Goal: Task Accomplishment & Management: Manage account settings

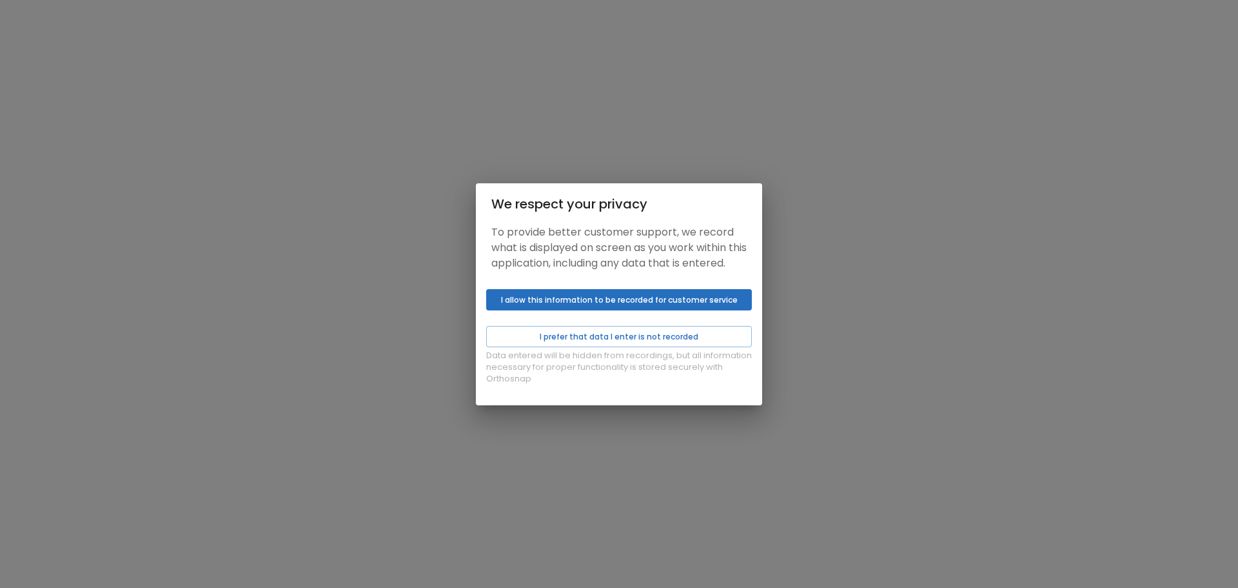
click at [640, 308] on button "I allow this information to be recorded for customer service" at bounding box center [619, 299] width 266 height 21
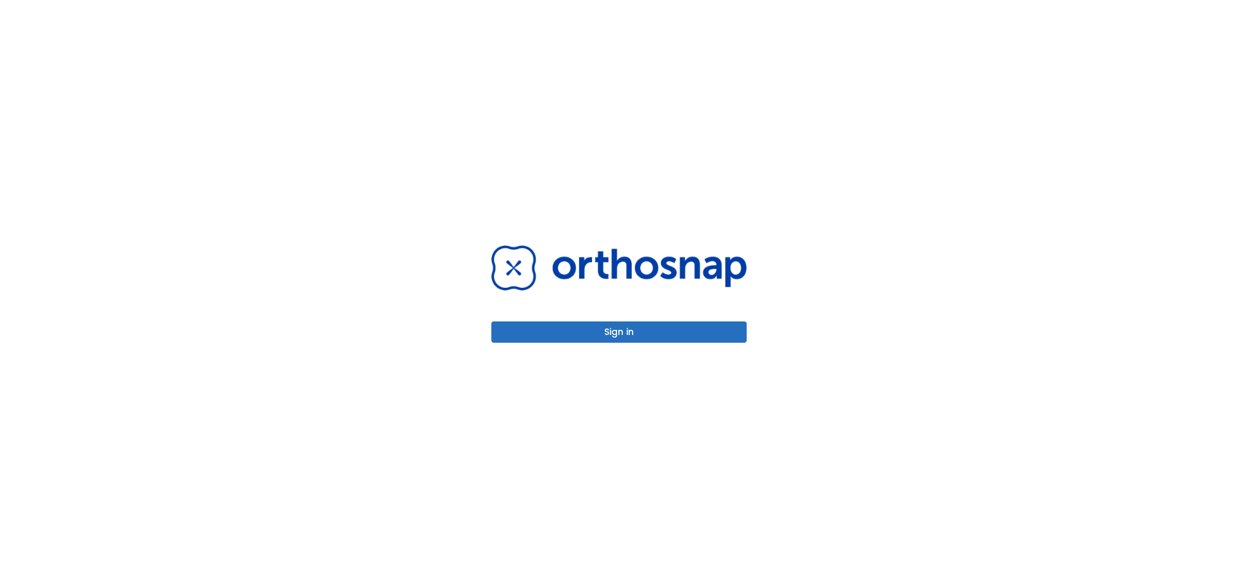
click at [633, 334] on button "Sign in" at bounding box center [618, 331] width 255 height 21
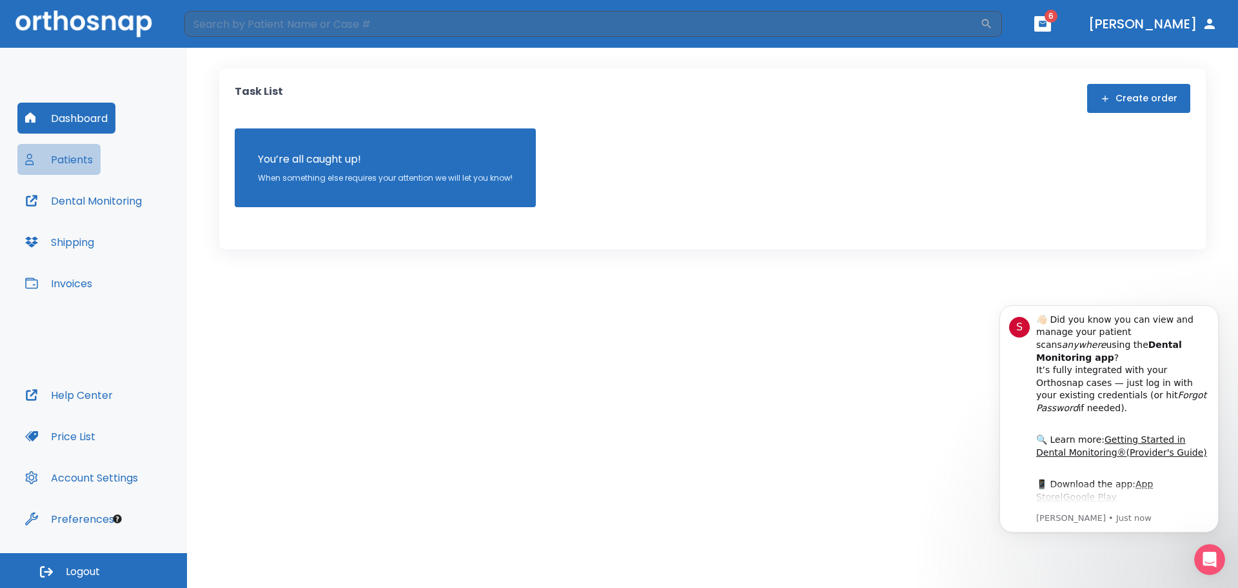
click at [63, 164] on button "Patients" at bounding box center [58, 159] width 83 height 31
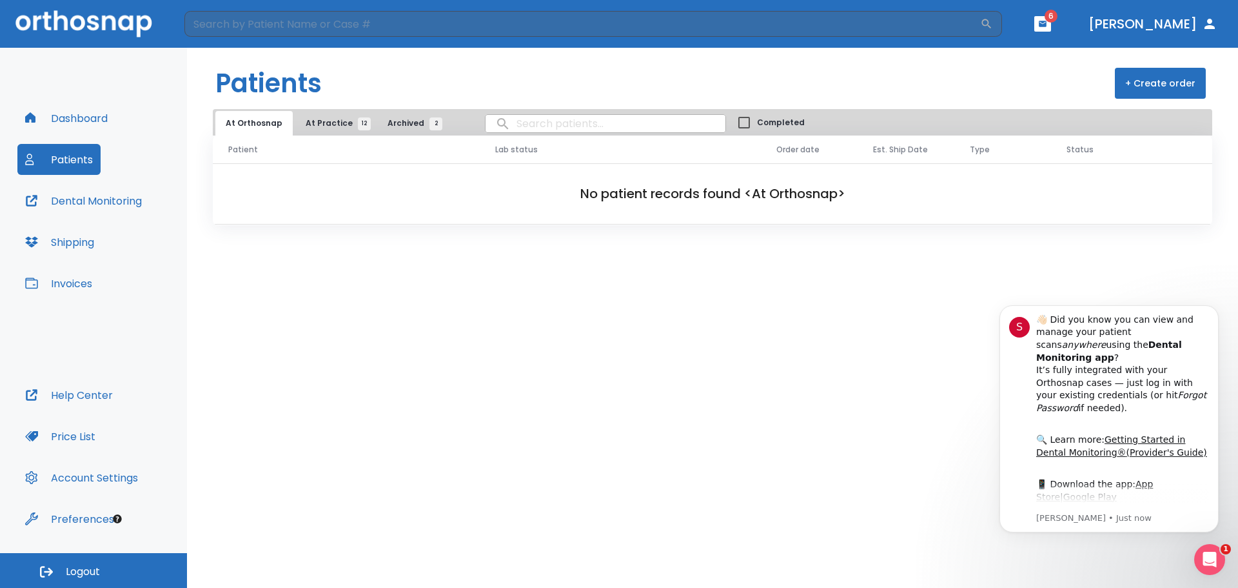
click at [298, 107] on header "Patients + Create order" at bounding box center [712, 78] width 1051 height 61
click at [318, 121] on span "At Practice 12" at bounding box center [335, 123] width 59 height 12
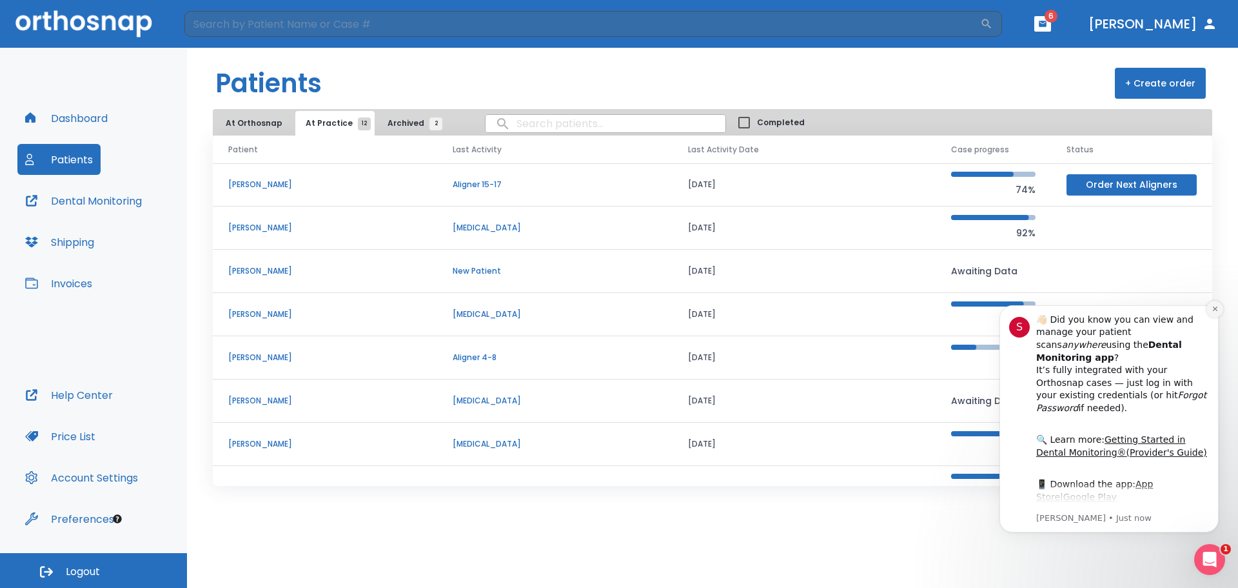
click at [1213, 307] on icon "Dismiss notification" at bounding box center [1214, 308] width 5 height 5
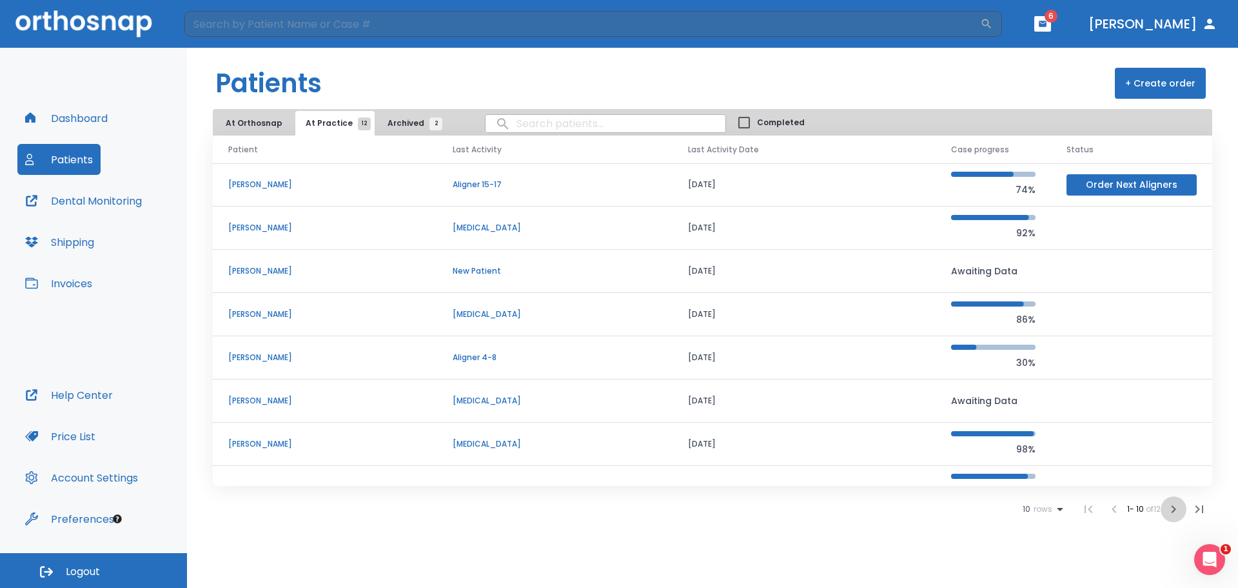
click at [1169, 509] on icon "button" at bounding box center [1173, 508] width 15 height 15
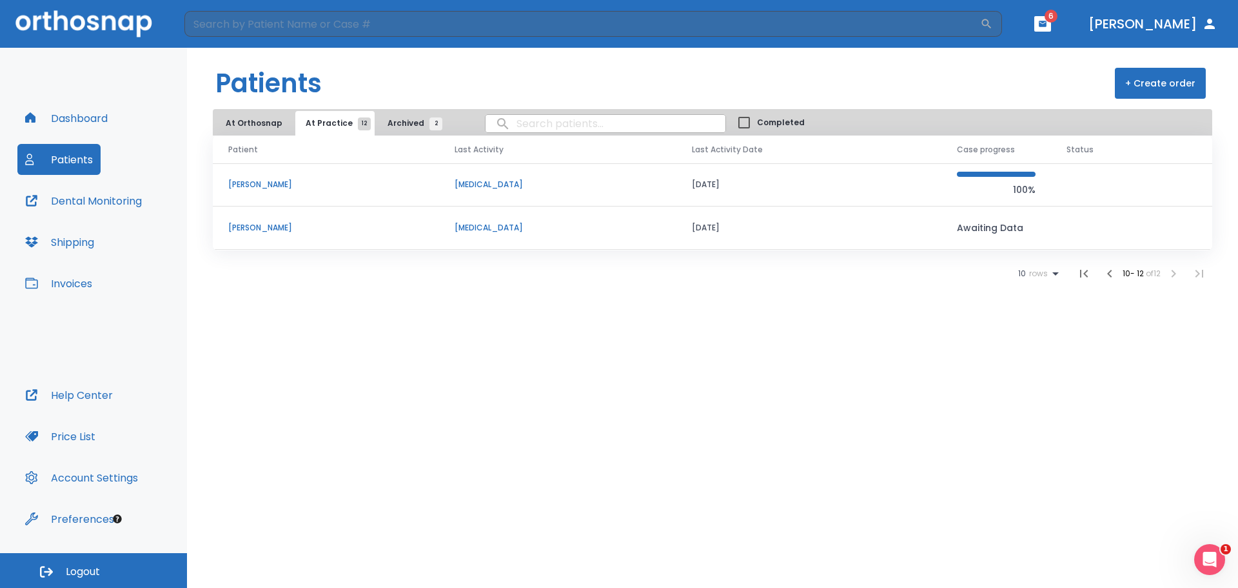
click at [281, 231] on p "[PERSON_NAME]" at bounding box center [325, 228] width 195 height 12
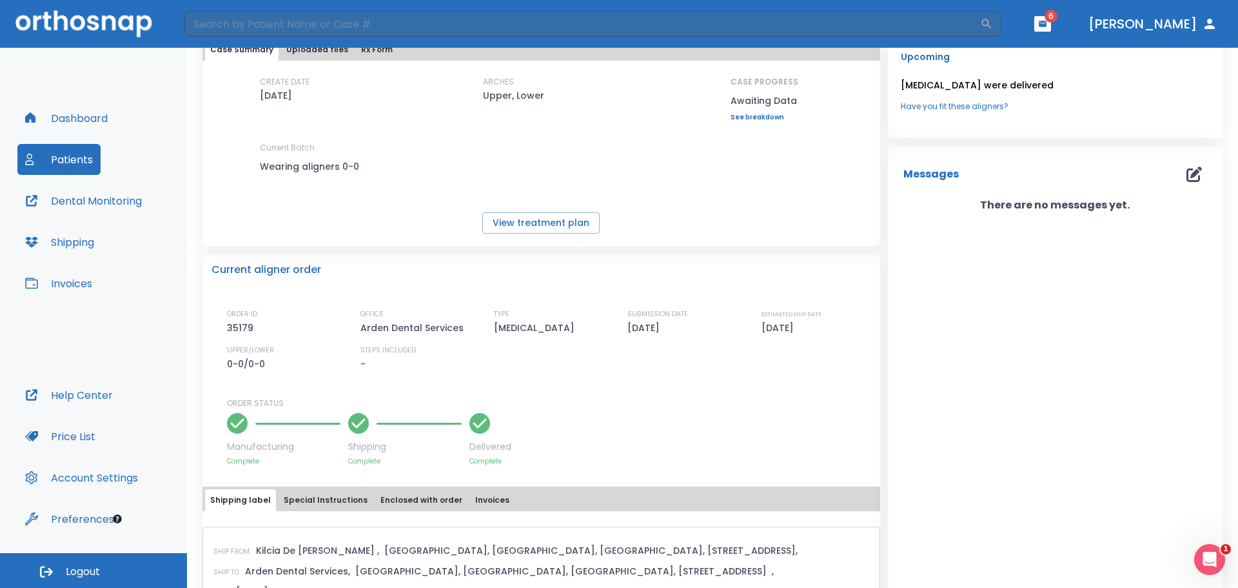
scroll to position [184, 0]
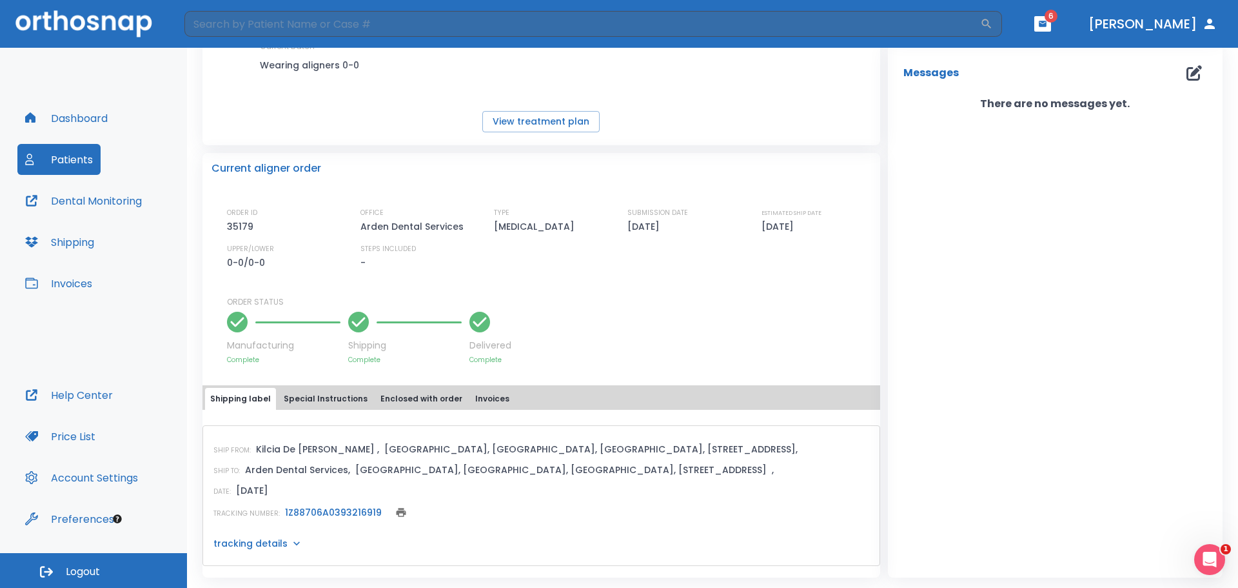
click at [637, 315] on div "Manufacturing Complete Shipping Complete Delivered Complete" at bounding box center [549, 336] width 644 height 57
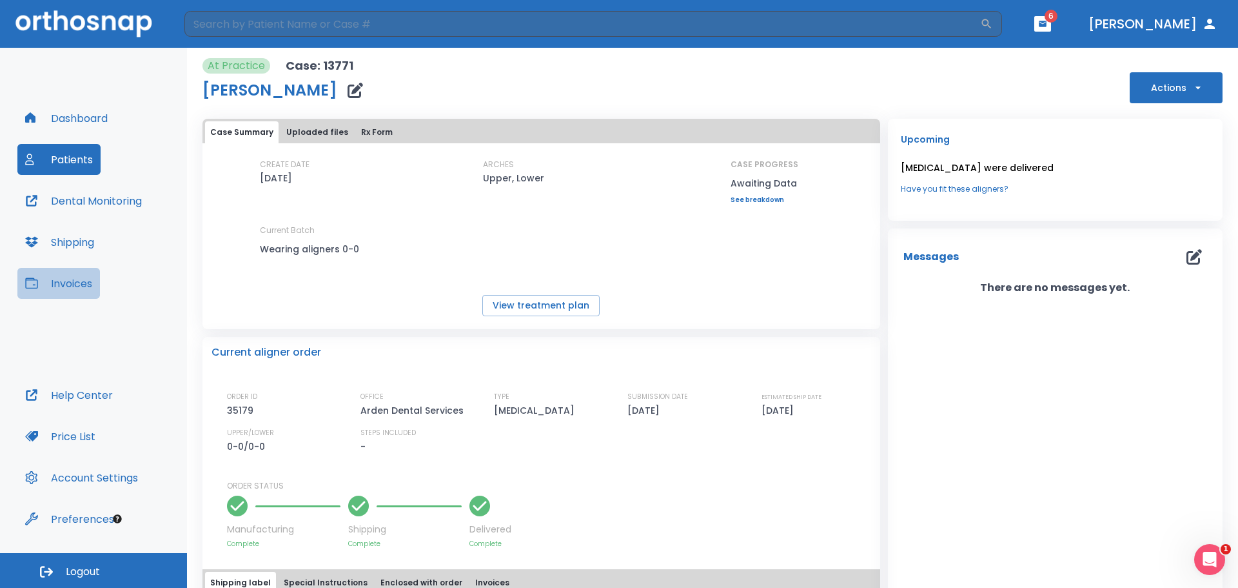
click at [85, 281] on button "Invoices" at bounding box center [58, 283] width 83 height 31
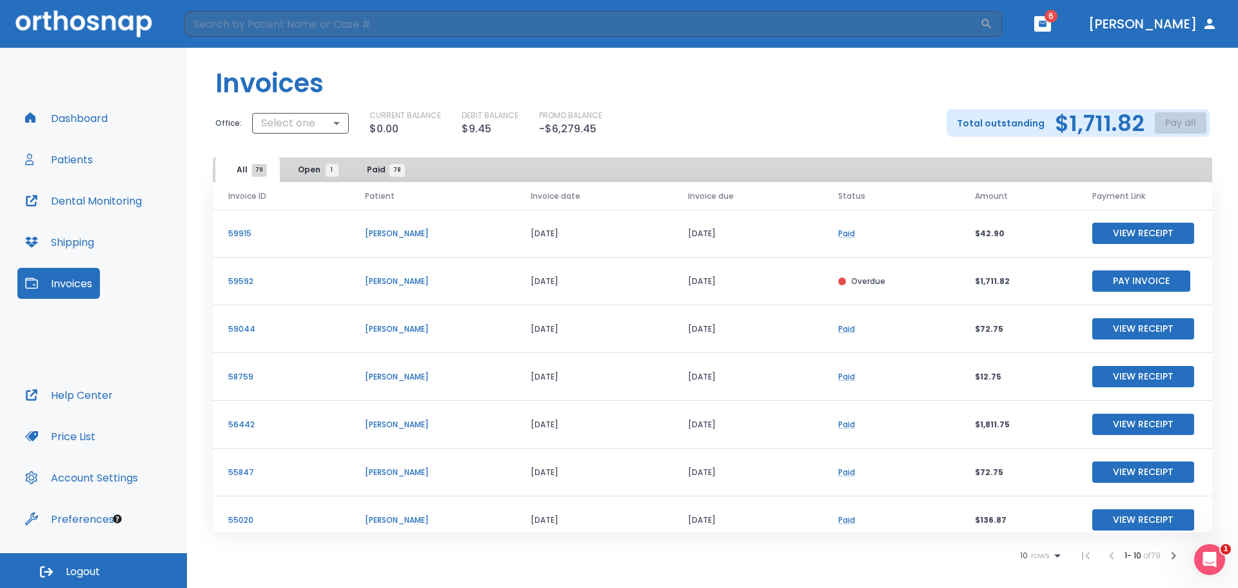
click at [994, 279] on p "$1,711.82" at bounding box center [1018, 281] width 86 height 12
click at [246, 282] on p "59592" at bounding box center [281, 281] width 106 height 12
click at [237, 281] on p "59592" at bounding box center [281, 281] width 106 height 12
click at [313, 174] on span "Open 1" at bounding box center [315, 170] width 34 height 12
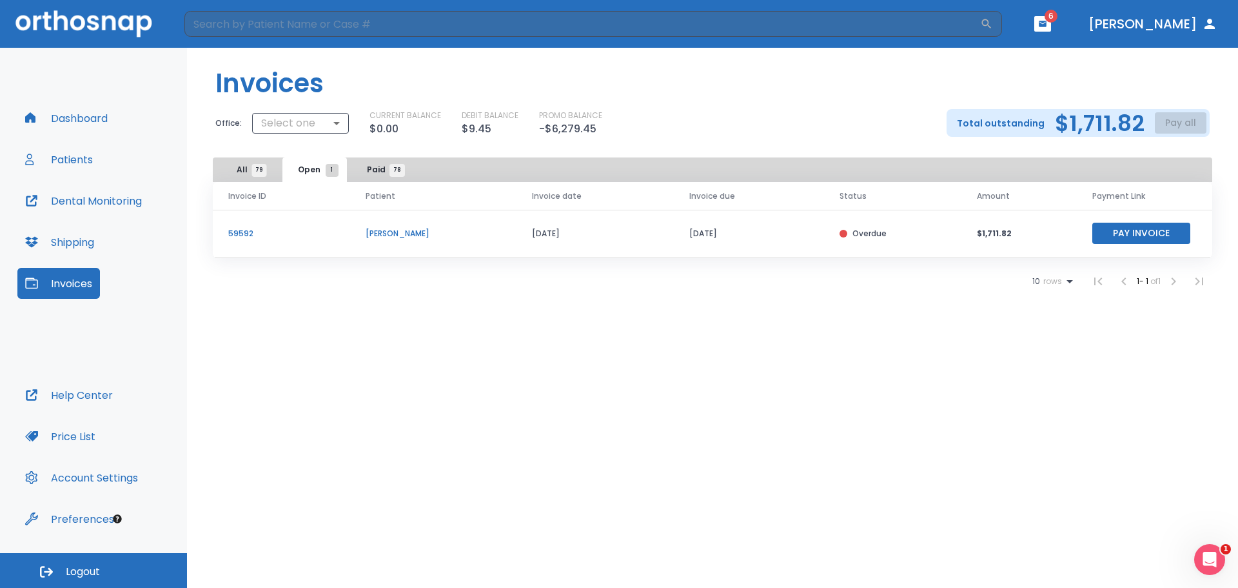
click at [400, 239] on td "[PERSON_NAME]" at bounding box center [433, 234] width 166 height 48
click at [400, 238] on p "[PERSON_NAME]" at bounding box center [433, 234] width 135 height 12
click at [262, 170] on span "79" at bounding box center [259, 170] width 15 height 13
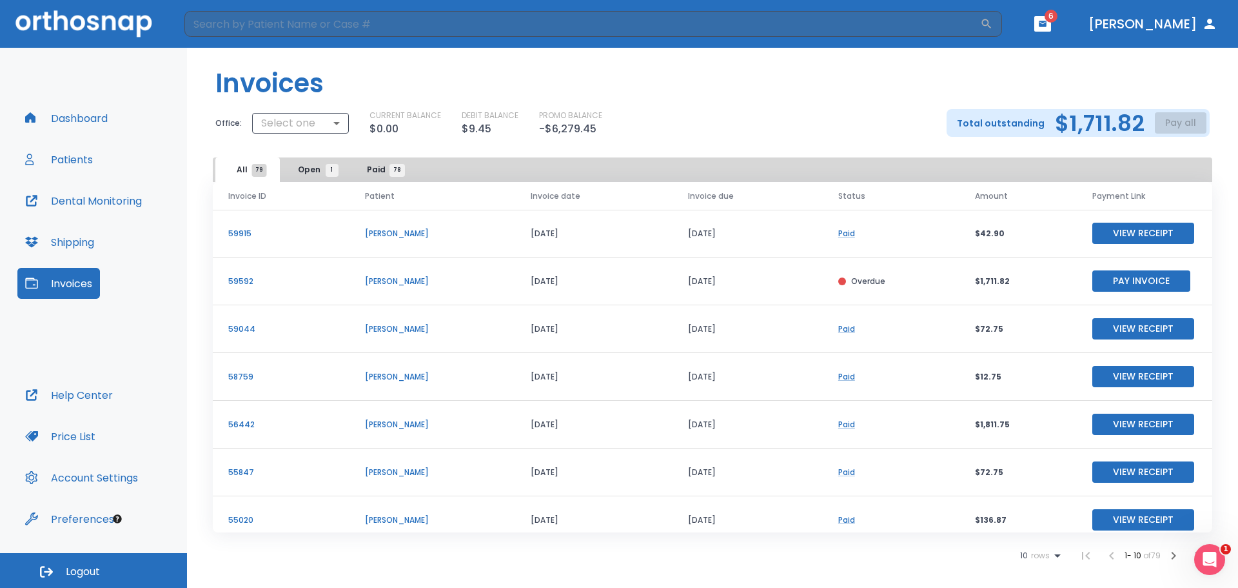
click at [406, 283] on p "[PERSON_NAME]" at bounding box center [432, 281] width 135 height 12
click at [405, 276] on p "[PERSON_NAME]" at bounding box center [432, 281] width 135 height 12
click at [375, 165] on span "Paid 78" at bounding box center [382, 170] width 30 height 12
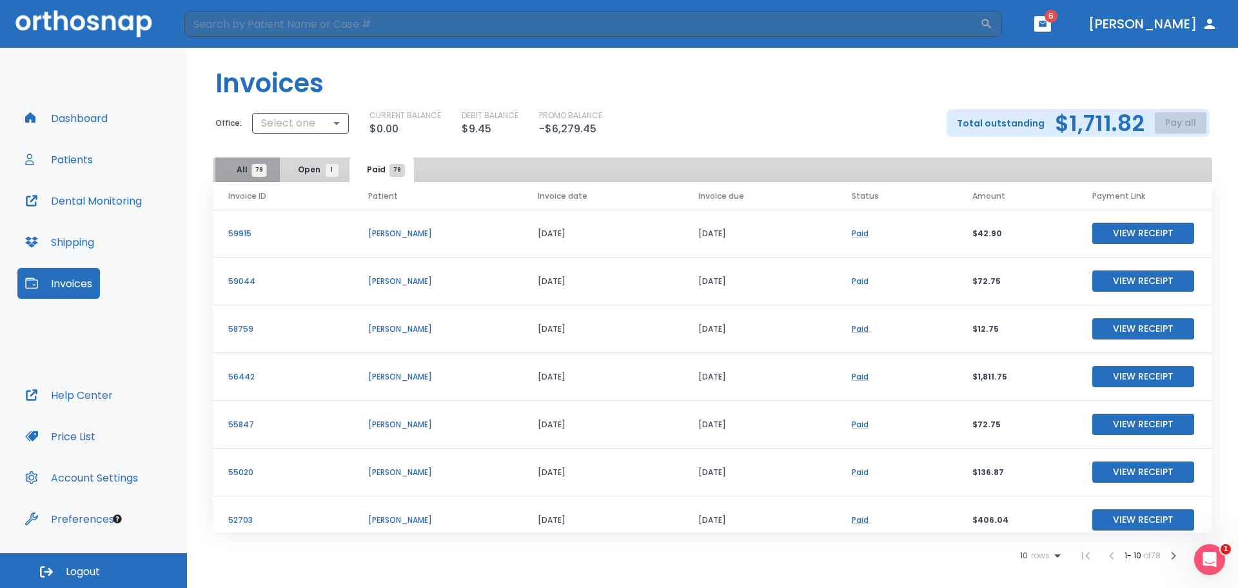
click at [269, 164] on button "All 79" at bounding box center [247, 169] width 64 height 25
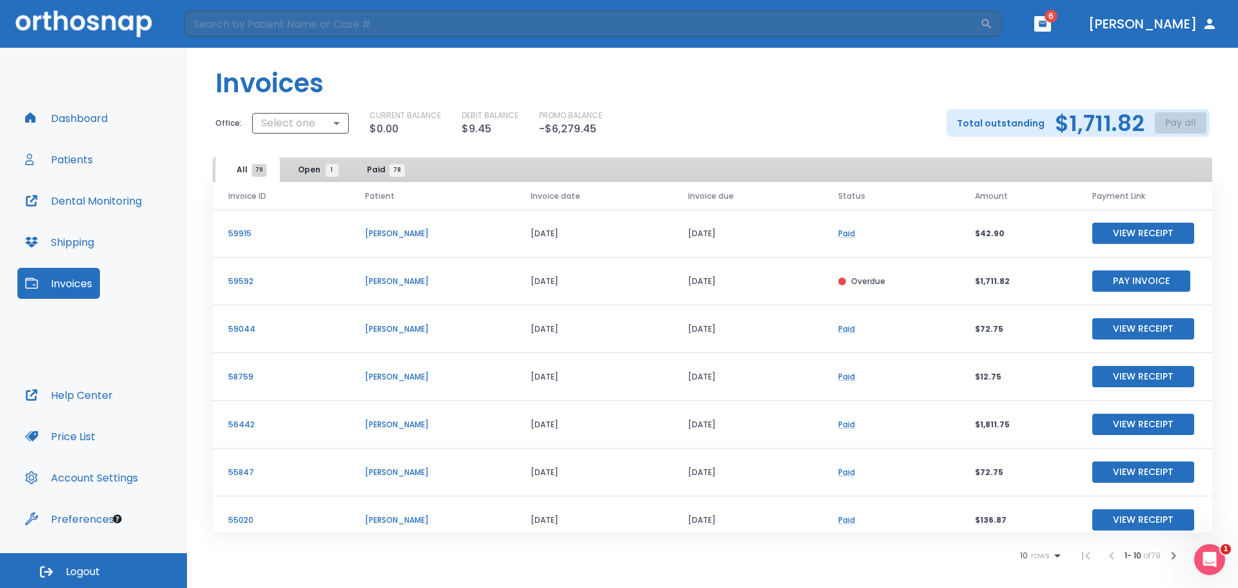
click at [845, 284] on span at bounding box center [842, 281] width 8 height 8
click at [846, 284] on span at bounding box center [842, 281] width 8 height 8
click at [740, 291] on td "[DATE]" at bounding box center [748, 281] width 150 height 48
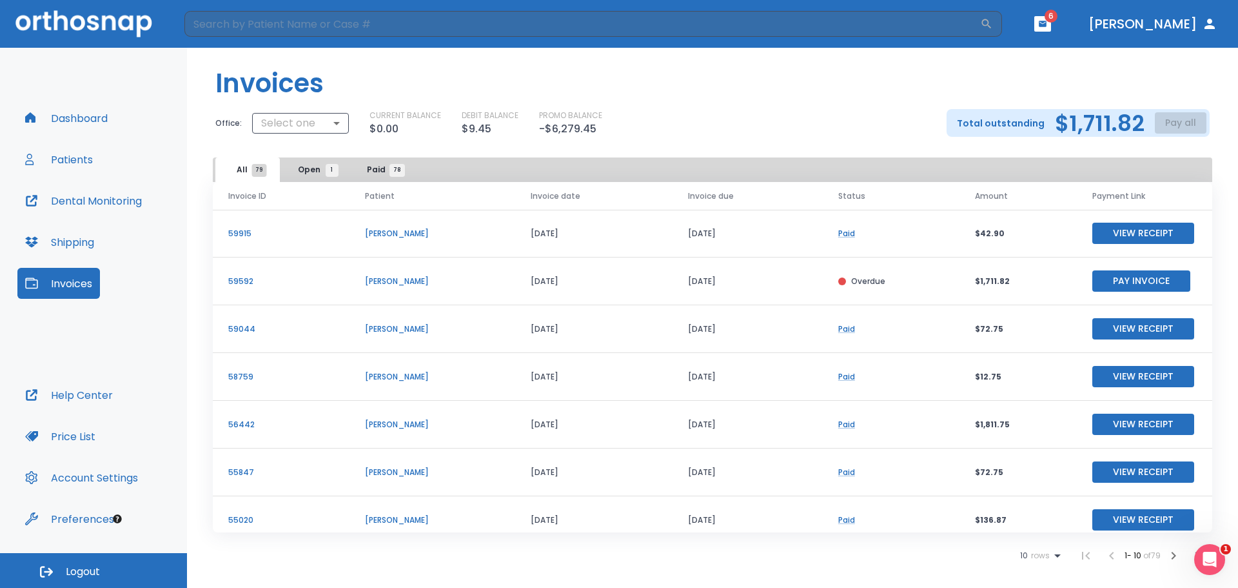
click at [733, 284] on td "[DATE]" at bounding box center [748, 281] width 150 height 48
click at [1046, 280] on p "$1,711.82" at bounding box center [1018, 281] width 86 height 12
click at [1105, 279] on button "Pay Invoice" at bounding box center [1141, 280] width 98 height 21
click at [76, 240] on button "Shipping" at bounding box center [59, 241] width 84 height 31
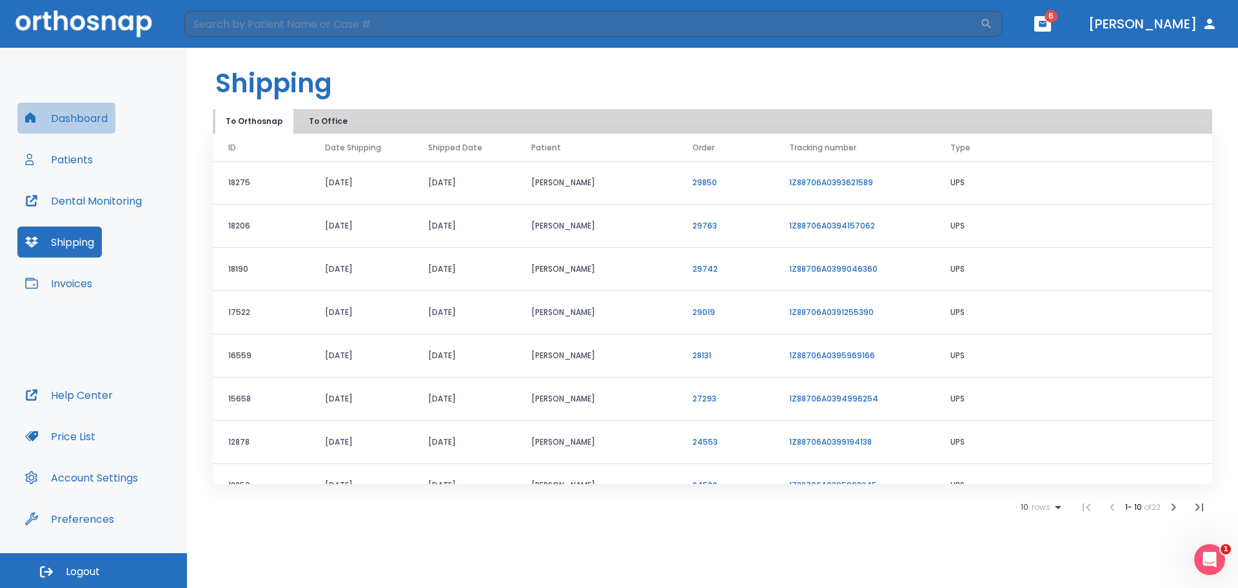
click at [66, 117] on button "Dashboard" at bounding box center [66, 118] width 98 height 31
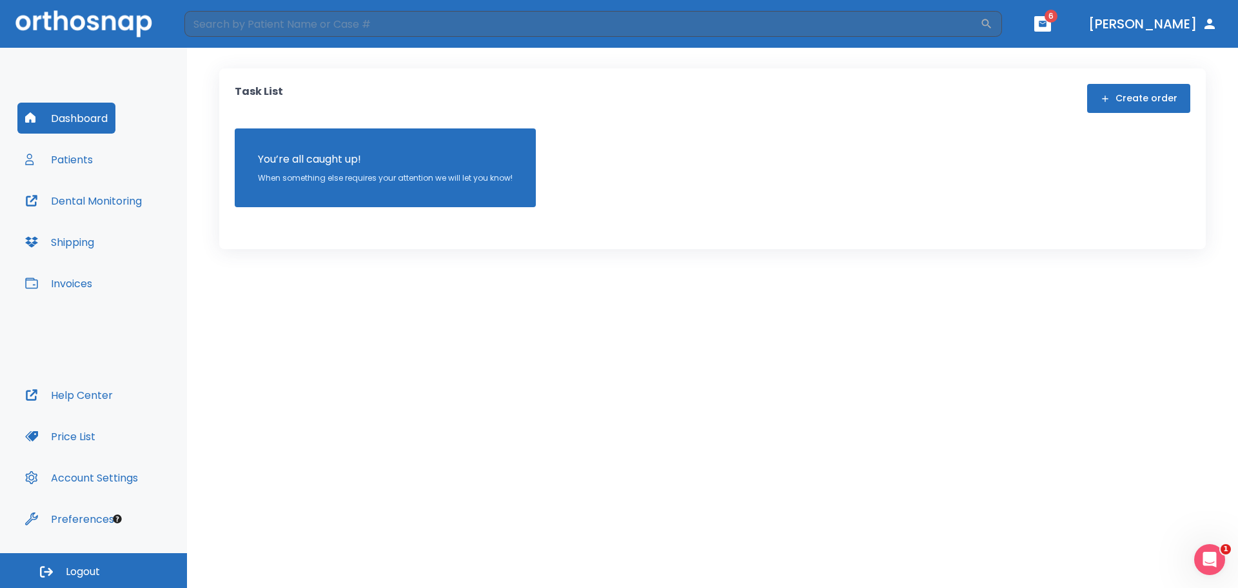
click at [1076, 30] on header "​ 6 [PERSON_NAME]" at bounding box center [619, 24] width 1238 height 48
click at [1051, 30] on button "button" at bounding box center [1042, 23] width 17 height 15
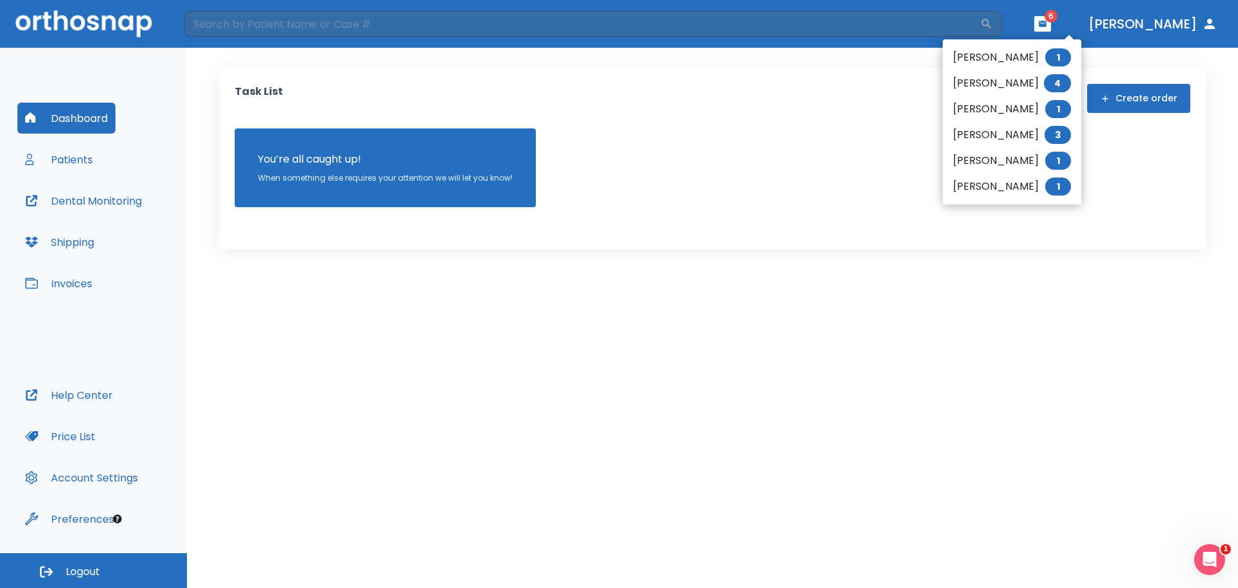
click at [1000, 133] on li "[PERSON_NAME] 3" at bounding box center [1012, 135] width 139 height 26
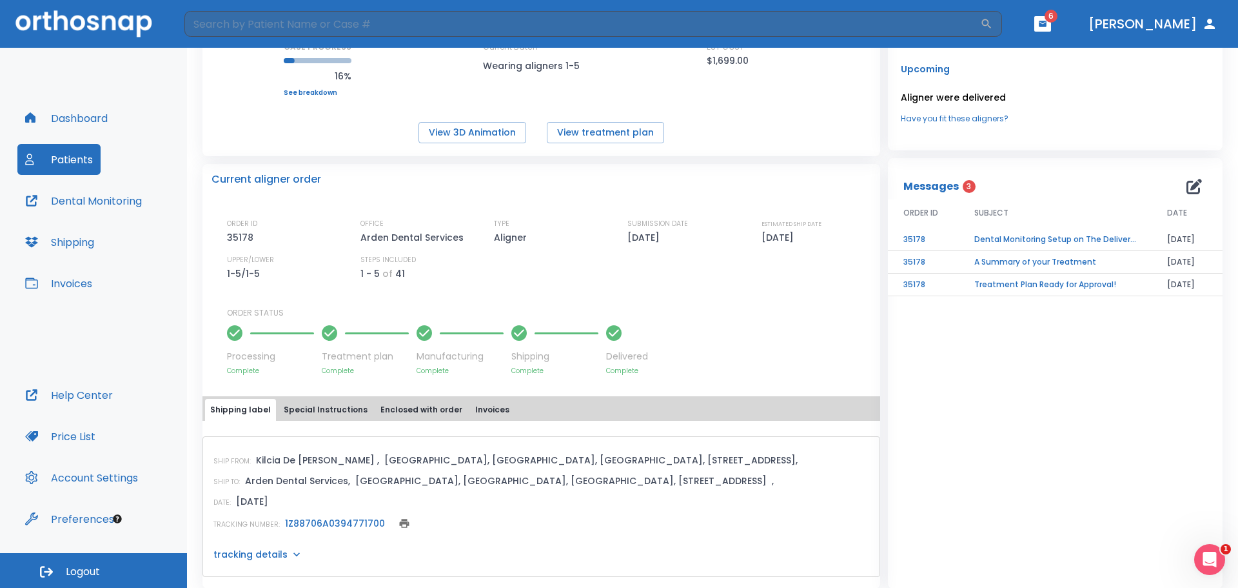
scroll to position [204, 0]
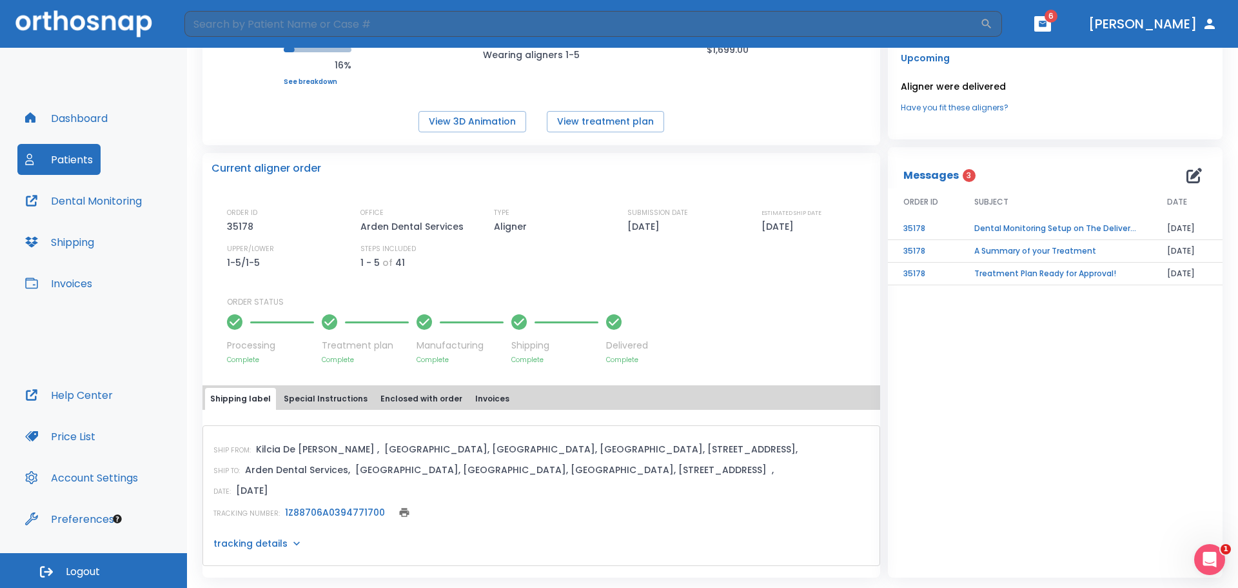
click at [1069, 249] on td "A Summary of your Treatment" at bounding box center [1055, 251] width 193 height 23
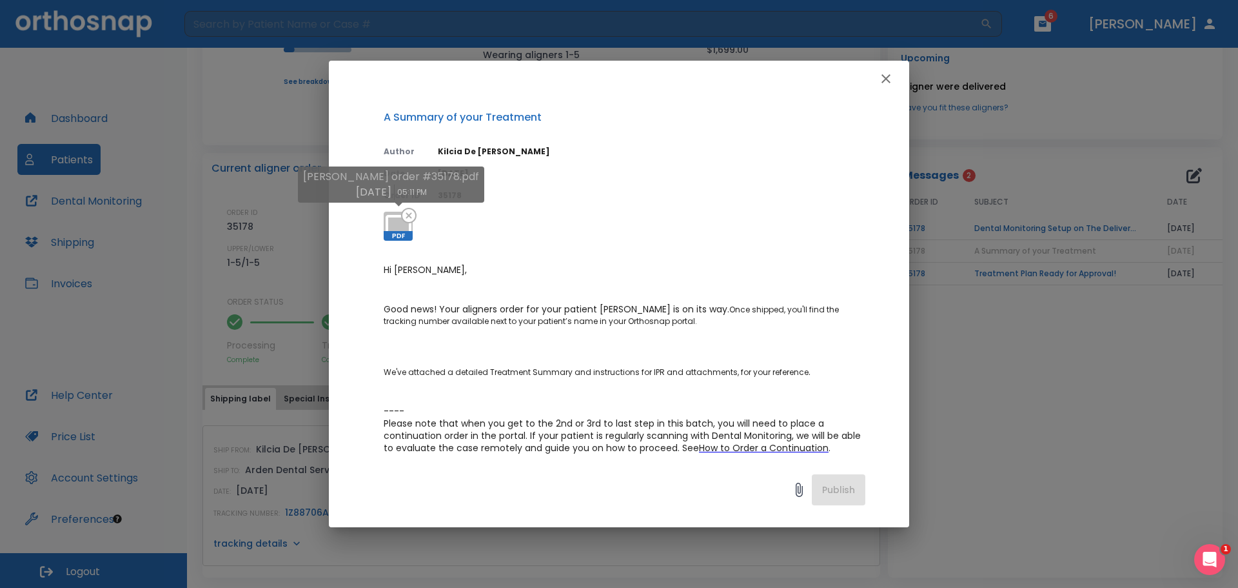
click at [406, 231] on span "PDF" at bounding box center [398, 236] width 29 height 10
click at [386, 231] on span "PDF" at bounding box center [398, 236] width 29 height 10
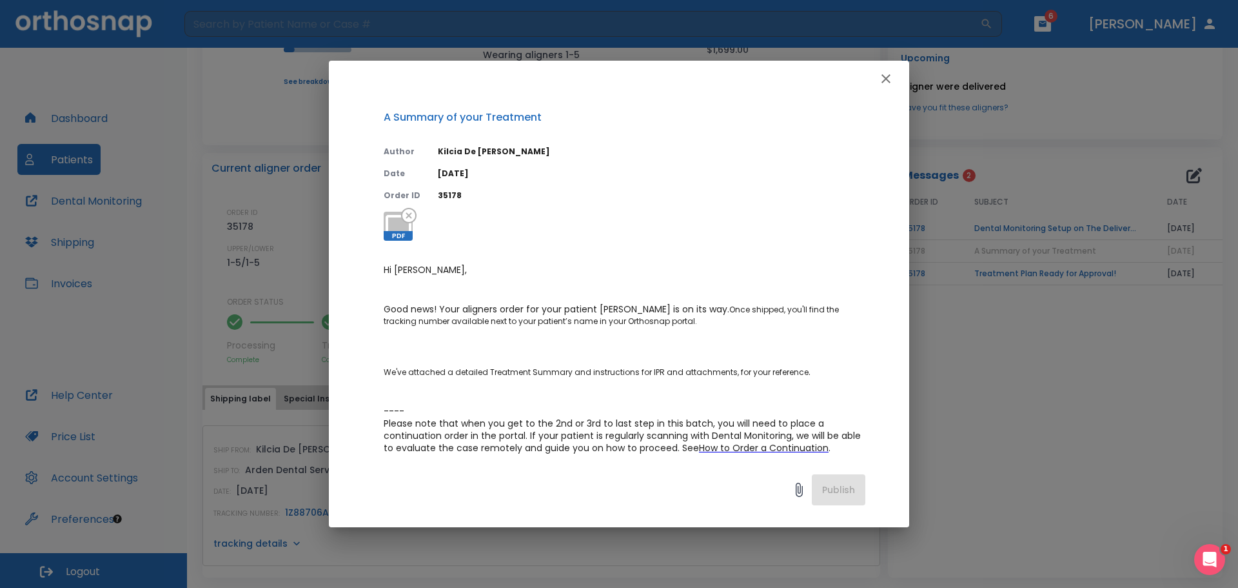
click at [894, 75] on button "button" at bounding box center [886, 79] width 26 height 26
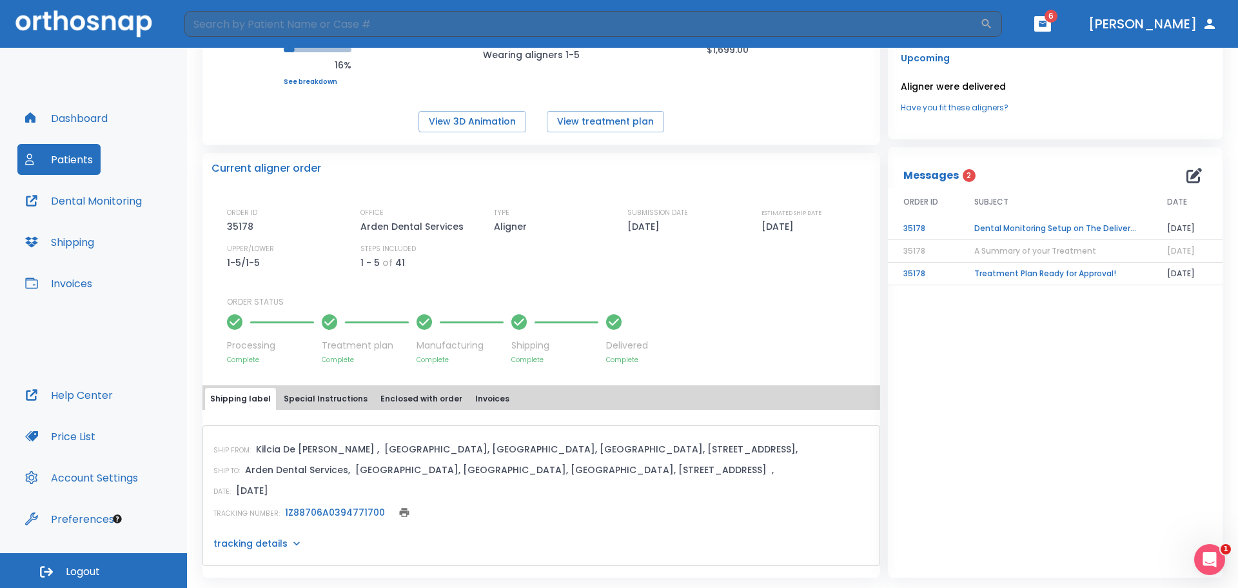
click at [1007, 230] on td "Dental Monitoring Setup on The Delivery Day" at bounding box center [1055, 228] width 193 height 23
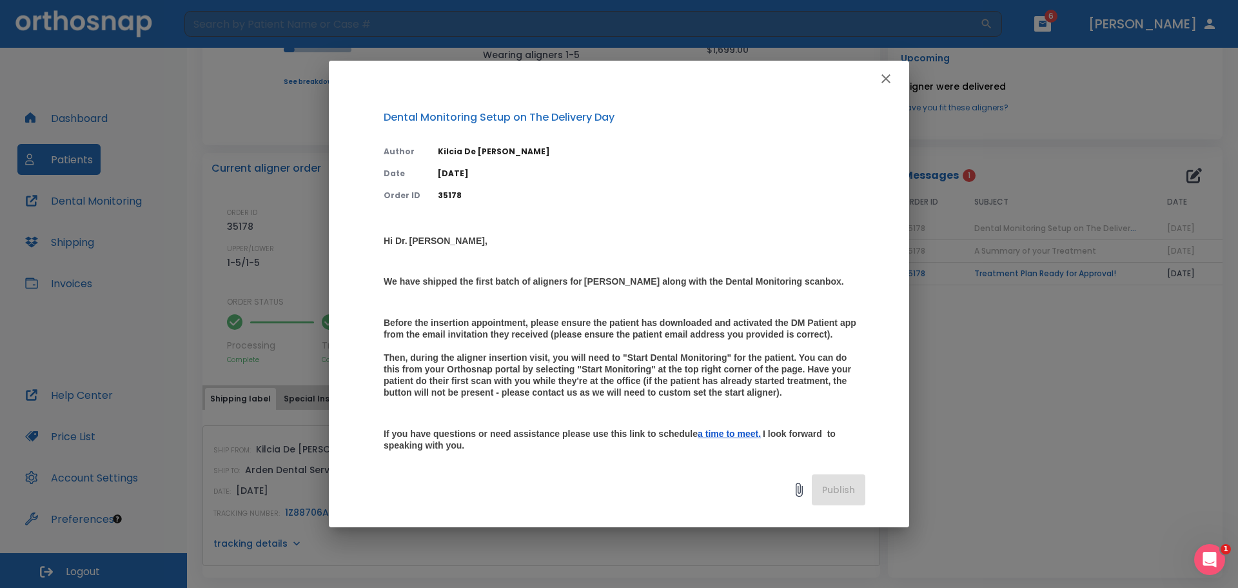
drag, startPoint x: 571, startPoint y: 80, endPoint x: 586, endPoint y: 67, distance: 20.1
click at [586, 67] on div at bounding box center [619, 79] width 580 height 36
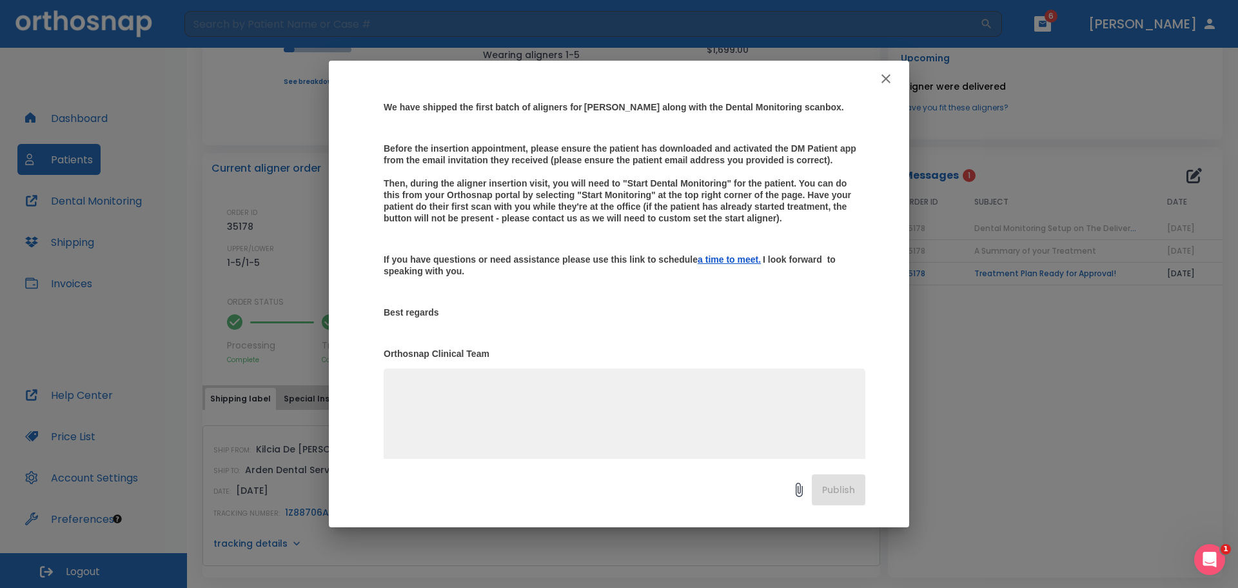
scroll to position [237, 0]
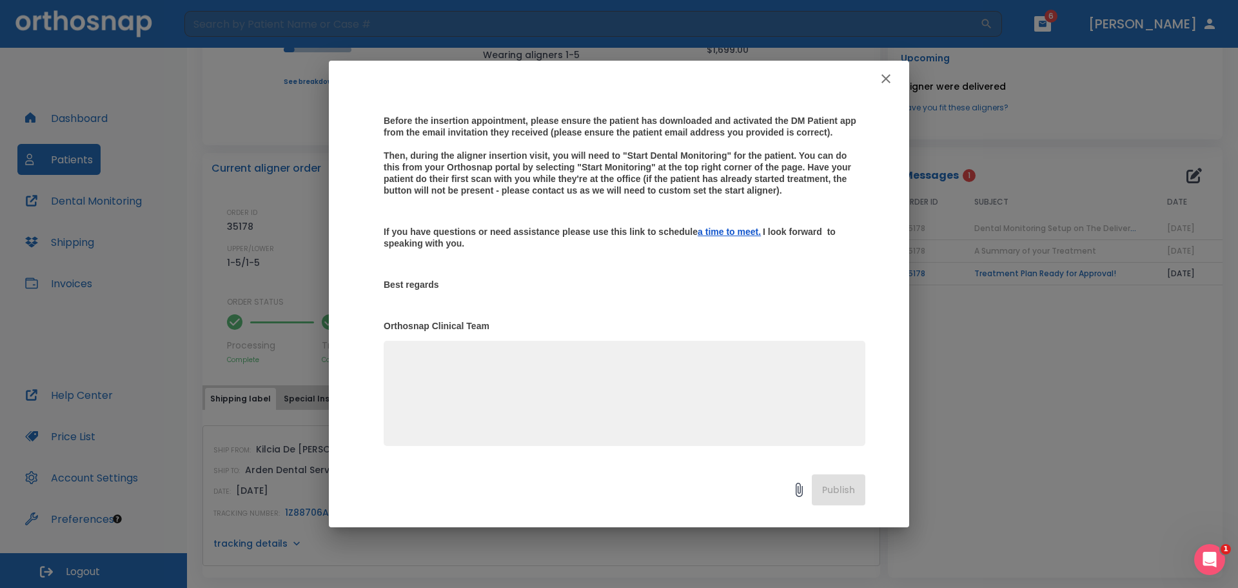
click at [887, 70] on button "button" at bounding box center [886, 79] width 26 height 26
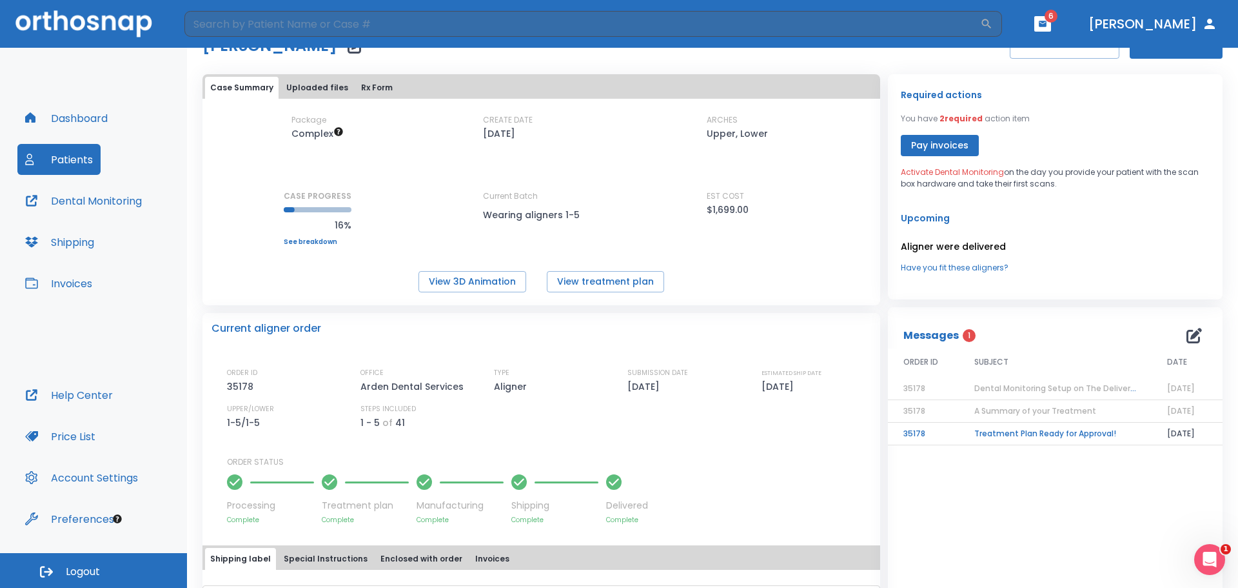
scroll to position [0, 0]
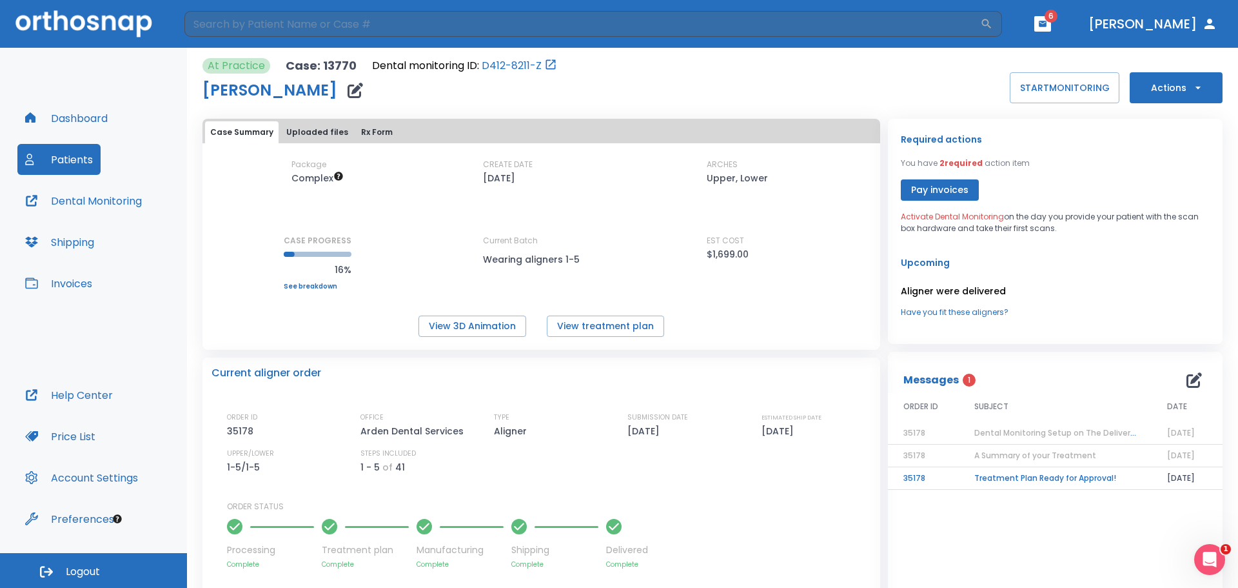
click at [301, 126] on button "Uploaded files" at bounding box center [317, 132] width 72 height 22
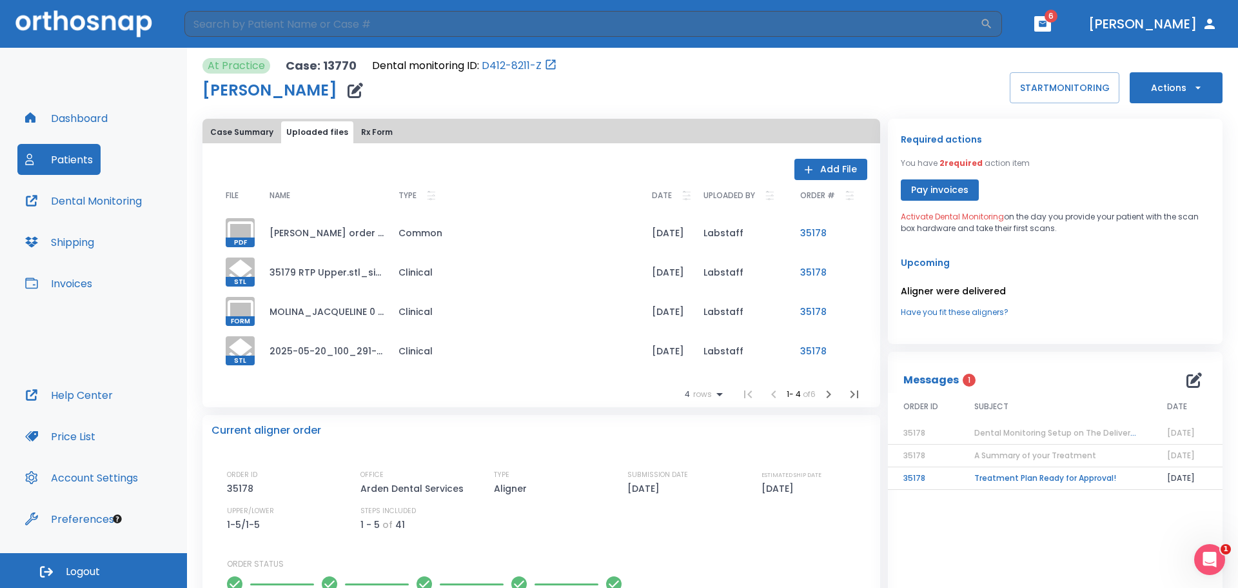
click at [356, 131] on button "Rx Form" at bounding box center [377, 132] width 42 height 22
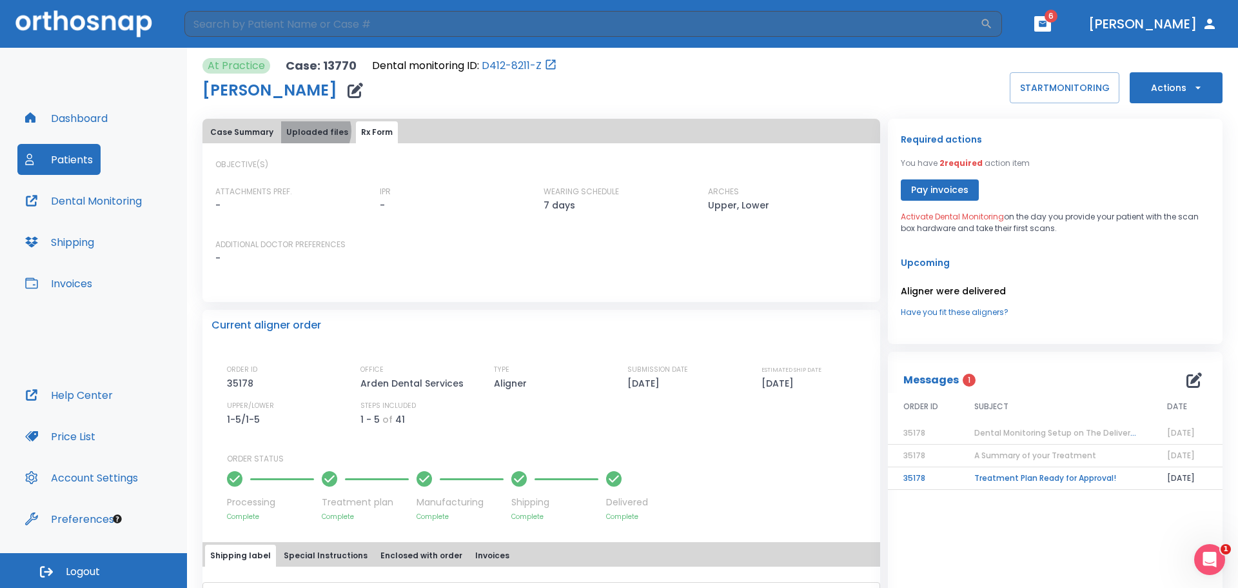
click at [313, 131] on button "Uploaded files" at bounding box center [317, 132] width 72 height 22
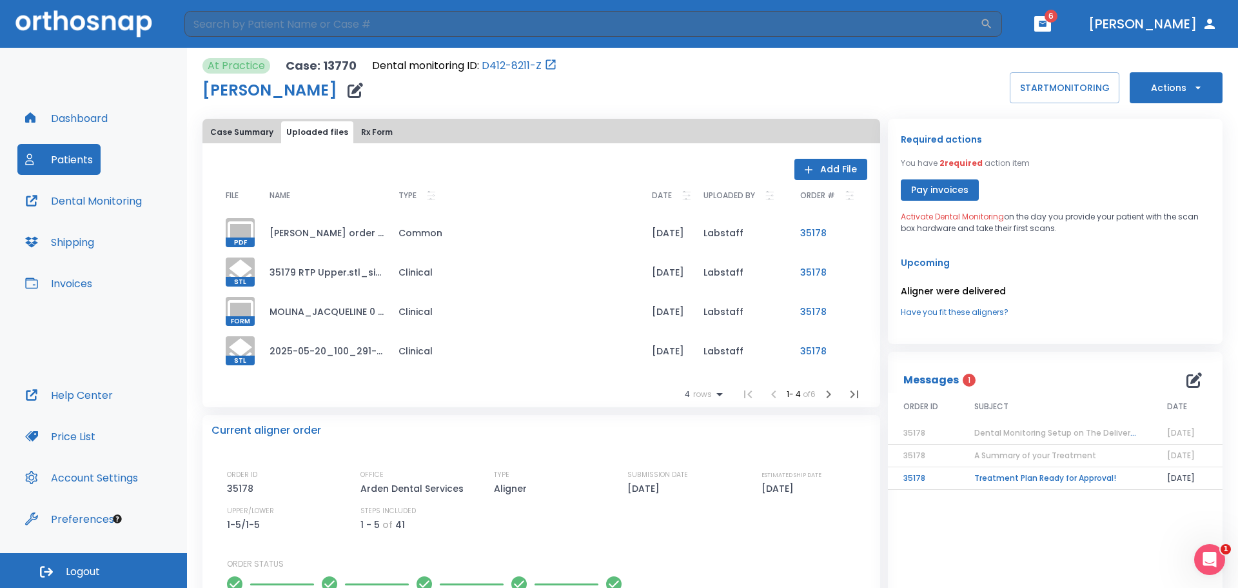
click at [249, 128] on button "Case Summary" at bounding box center [242, 132] width 74 height 22
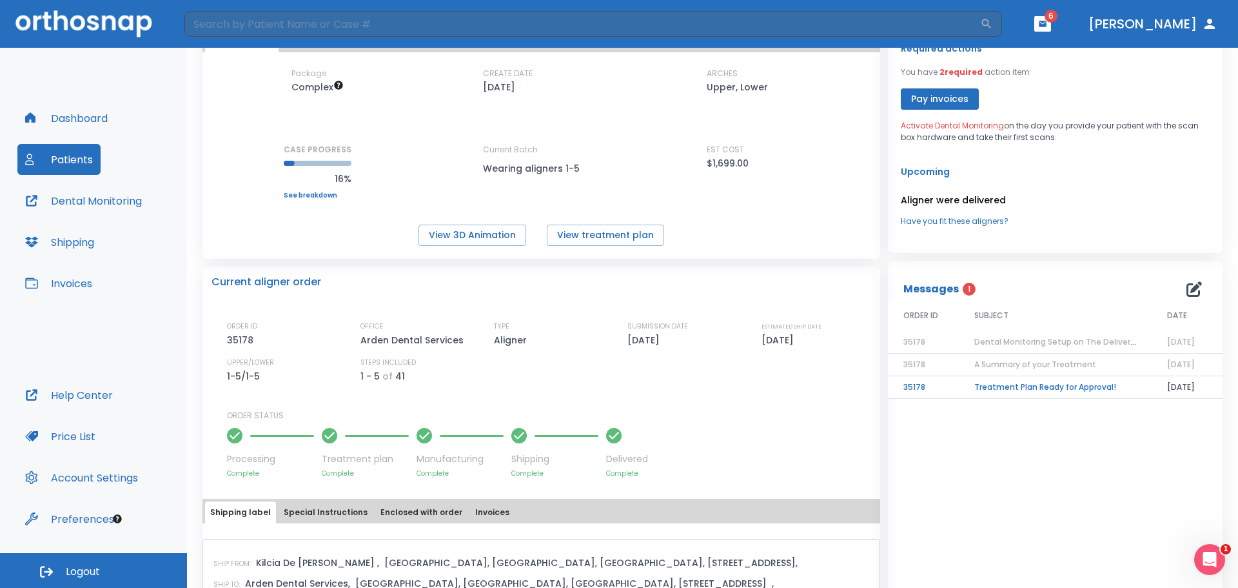
scroll to position [204, 0]
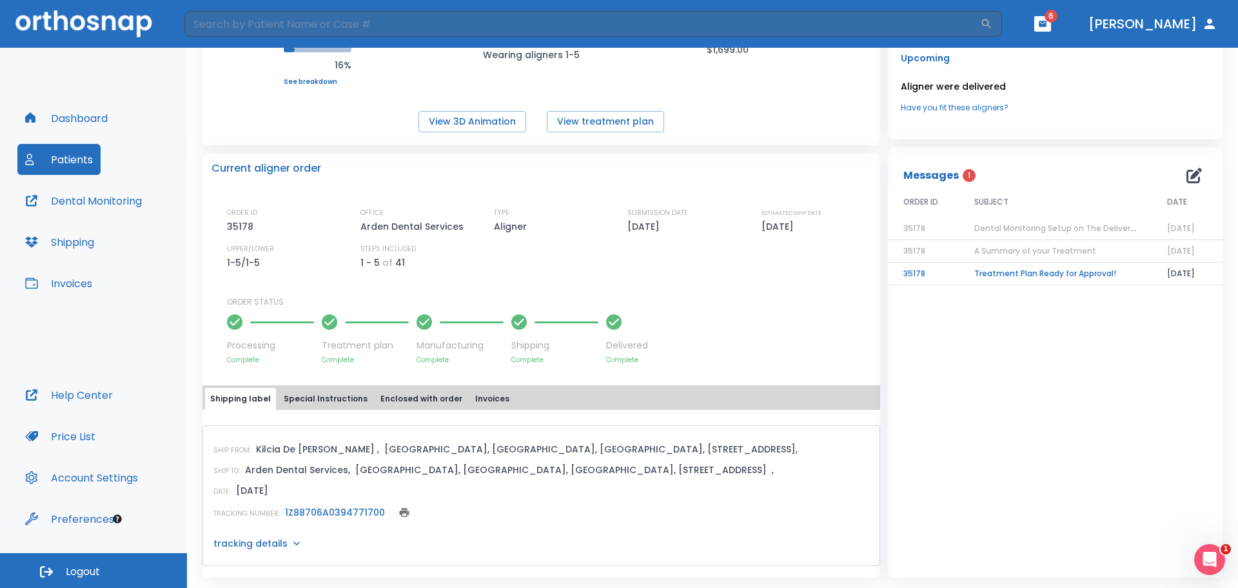
click at [59, 279] on button "Invoices" at bounding box center [58, 283] width 83 height 31
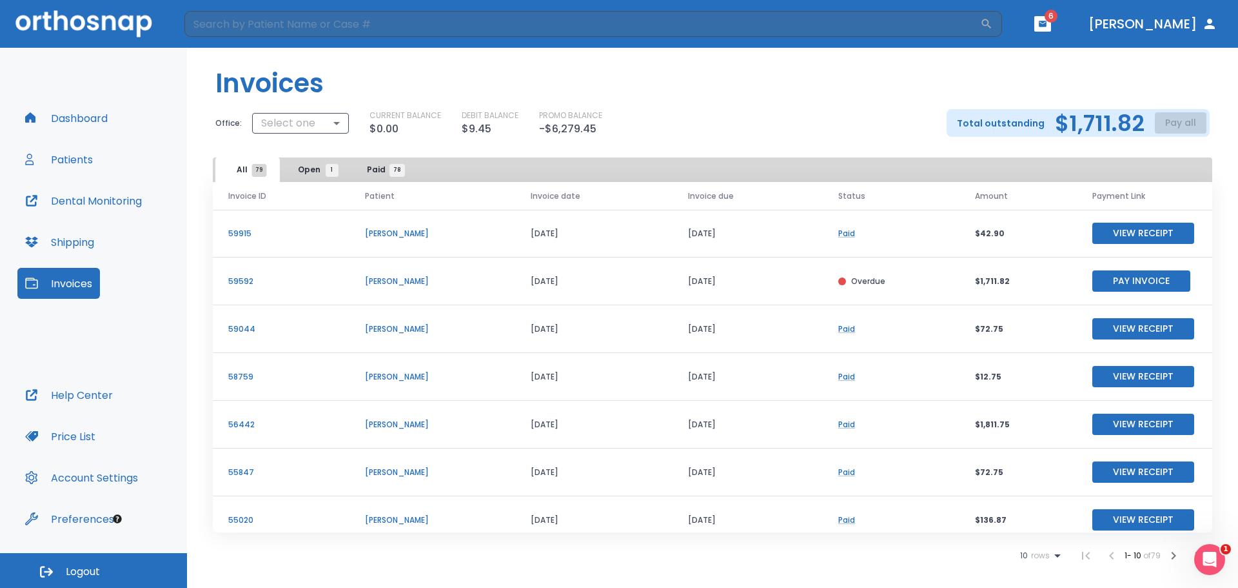
click at [890, 278] on div "Overdue" at bounding box center [891, 281] width 106 height 12
click at [870, 284] on p "Overdue" at bounding box center [868, 281] width 34 height 12
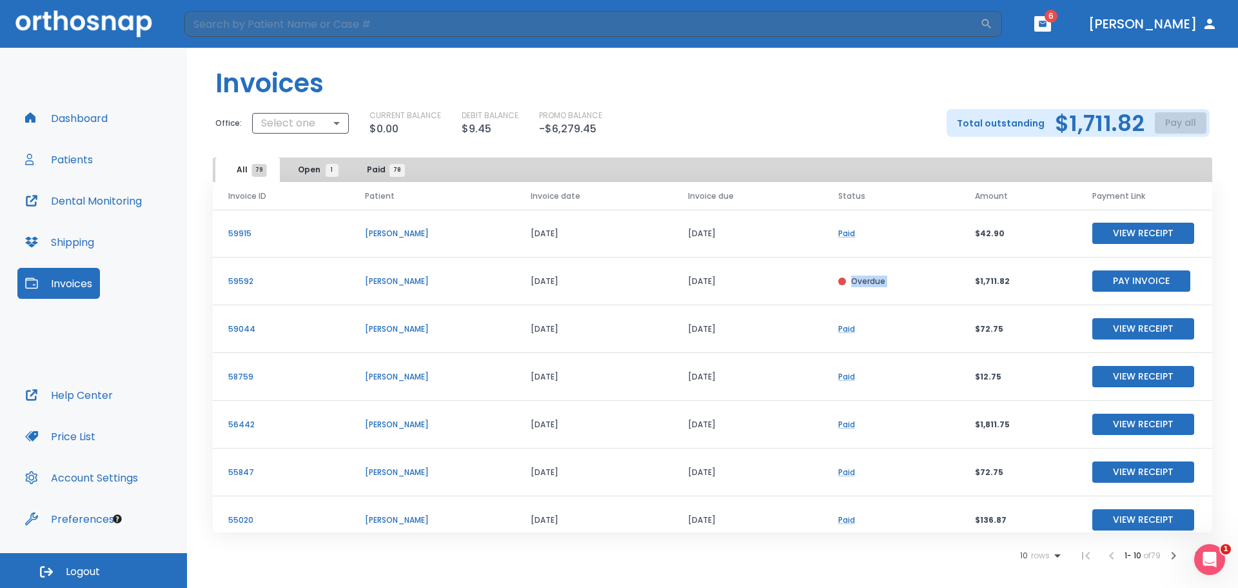
click at [870, 284] on p "Overdue" at bounding box center [868, 281] width 34 height 12
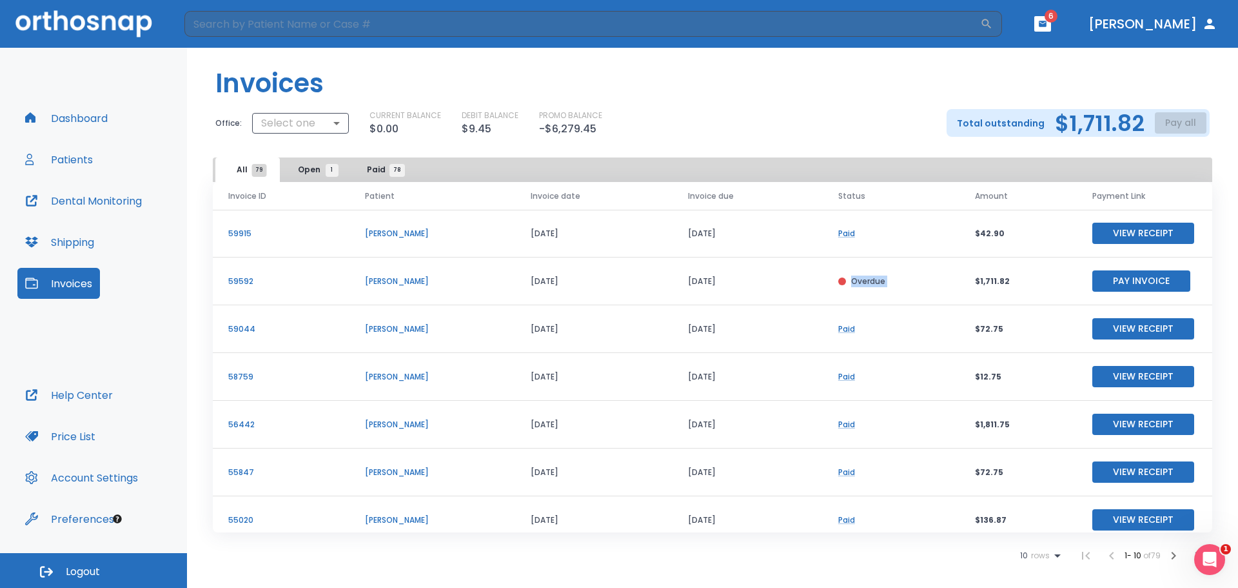
click at [870, 284] on p "Overdue" at bounding box center [868, 281] width 34 height 12
click at [1125, 234] on button "View Receipt" at bounding box center [1143, 232] width 102 height 21
click at [389, 281] on p "[PERSON_NAME]" at bounding box center [432, 281] width 135 height 12
click at [251, 280] on p "59592" at bounding box center [281, 281] width 106 height 12
click at [1198, 21] on button "[PERSON_NAME]" at bounding box center [1152, 23] width 139 height 23
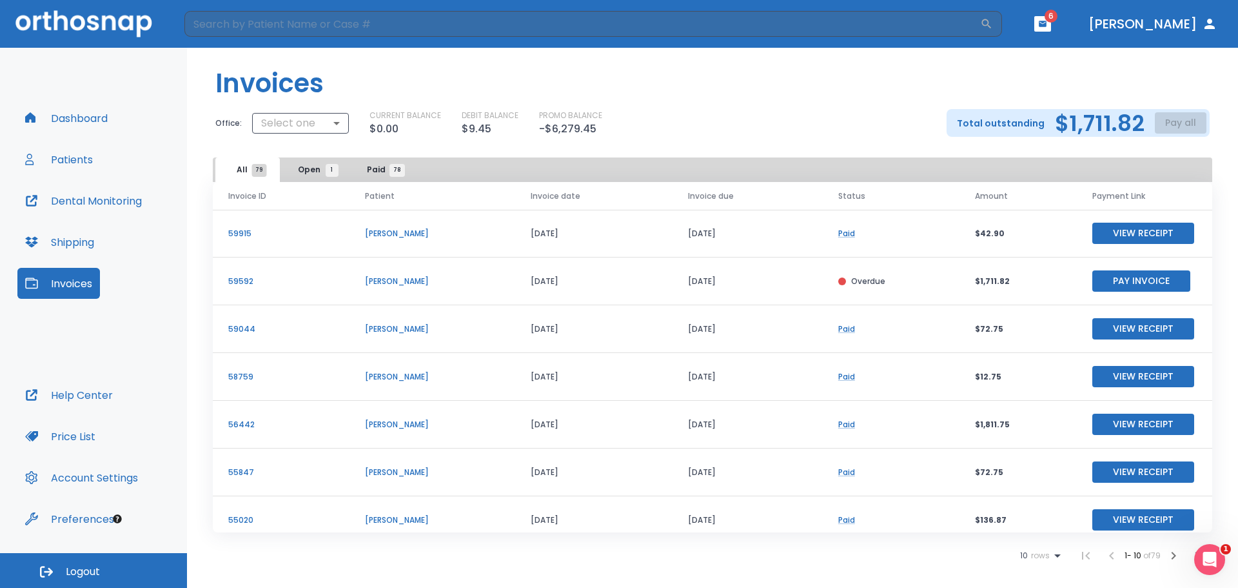
click at [1206, 27] on icon "button" at bounding box center [1210, 24] width 10 height 10
drag, startPoint x: 228, startPoint y: 281, endPoint x: 258, endPoint y: 282, distance: 30.3
click at [258, 282] on td "59592" at bounding box center [281, 281] width 137 height 48
click at [258, 282] on p "59592" at bounding box center [281, 281] width 106 height 12
drag, startPoint x: 968, startPoint y: 282, endPoint x: 1006, endPoint y: 283, distance: 38.1
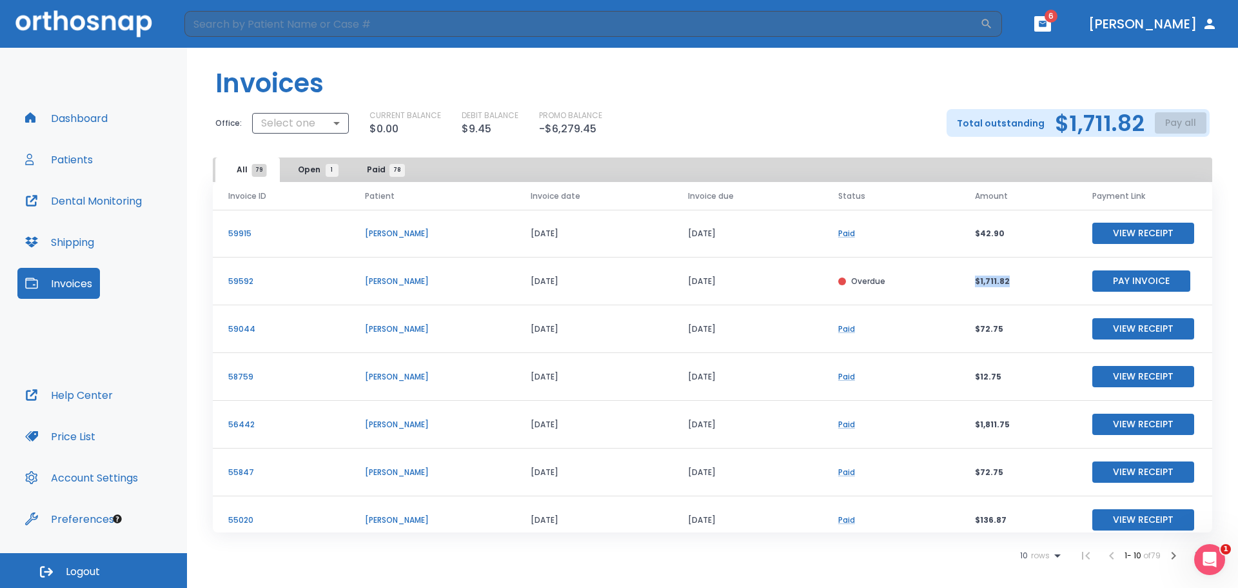
click at [1006, 283] on td "$1,711.82" at bounding box center [1018, 281] width 117 height 48
click at [1010, 286] on p "$1,711.82" at bounding box center [1018, 281] width 86 height 12
drag, startPoint x: 974, startPoint y: 282, endPoint x: 1008, endPoint y: 279, distance: 34.3
click at [1008, 279] on td "$1,711.82" at bounding box center [1018, 281] width 117 height 48
click at [995, 290] on td "$1,711.82" at bounding box center [1018, 281] width 117 height 48
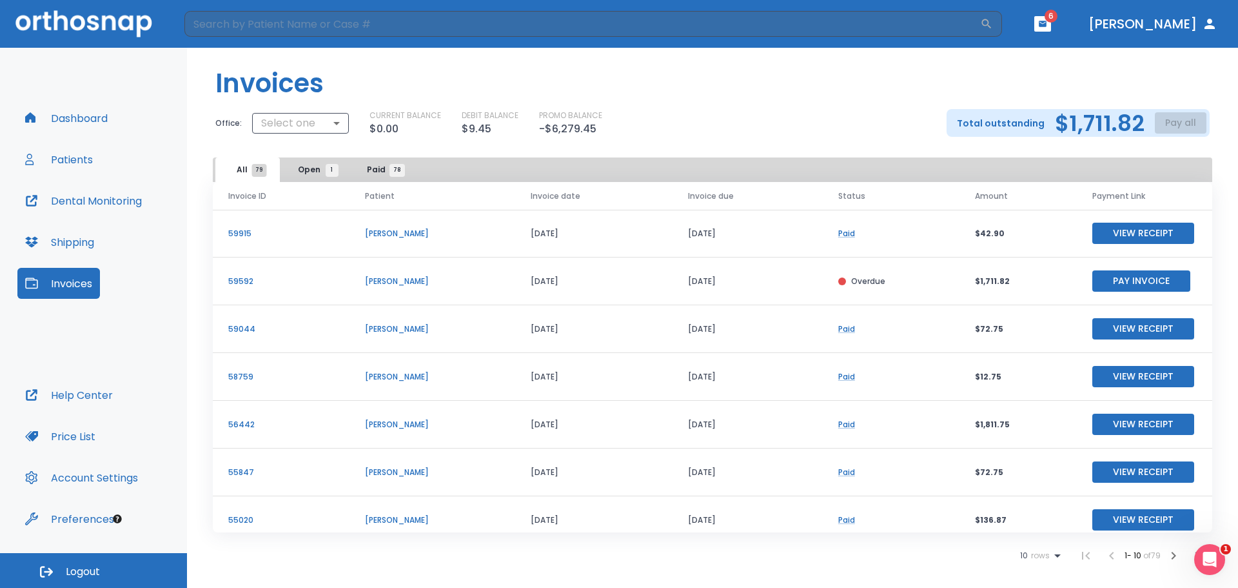
drag, startPoint x: 408, startPoint y: 282, endPoint x: 439, endPoint y: 279, distance: 30.5
click at [439, 279] on p "[PERSON_NAME]" at bounding box center [432, 281] width 135 height 12
click at [446, 279] on p "[PERSON_NAME]" at bounding box center [432, 281] width 135 height 12
